Goal: Information Seeking & Learning: Learn about a topic

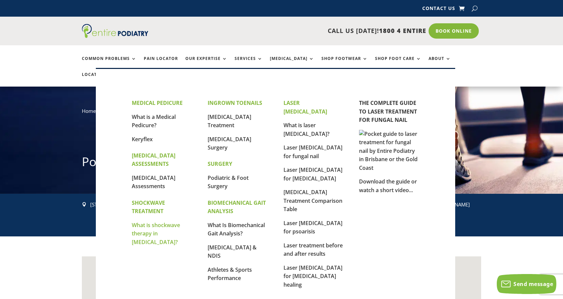
click at [151, 232] on link "What is shockwave therapy in [MEDICAL_DATA]?" at bounding box center [156, 233] width 48 height 24
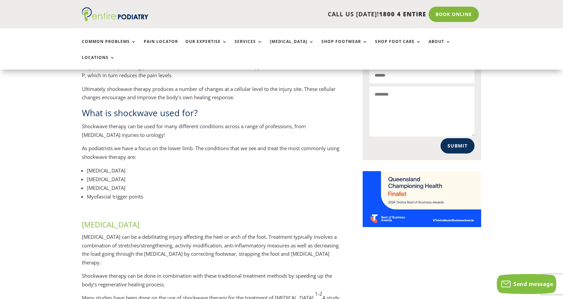
scroll to position [460, 0]
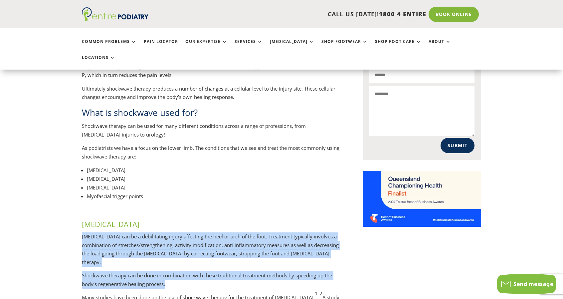
drag, startPoint x: 80, startPoint y: 210, endPoint x: 172, endPoint y: 251, distance: 100.5
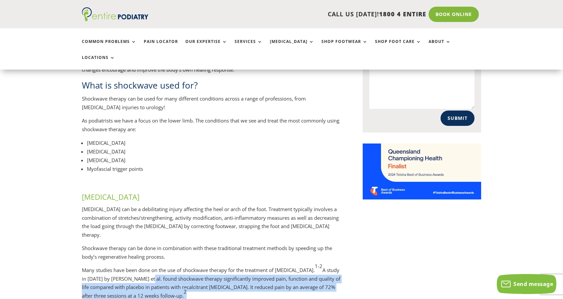
drag, startPoint x: 163, startPoint y: 244, endPoint x: 187, endPoint y: 264, distance: 30.9
click at [187, 266] on p "Many studies have been done on the use of shockwave therapy for the treatment o…" at bounding box center [211, 285] width 259 height 39
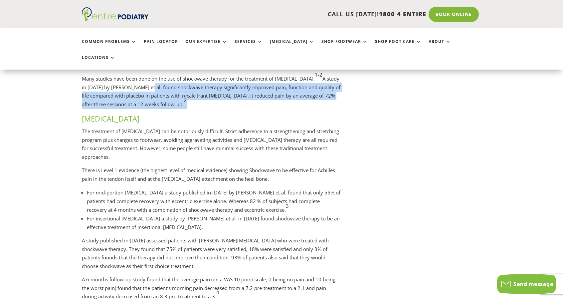
scroll to position [546, 0]
